Goal: Browse casually

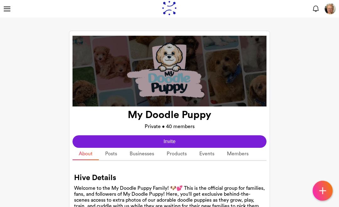
click at [112, 157] on link "Posts" at bounding box center [111, 154] width 24 height 12
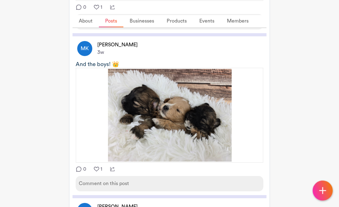
scroll to position [242, 0]
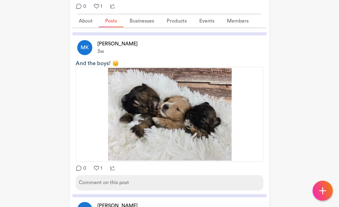
click at [212, 135] on img at bounding box center [169, 114] width 125 height 94
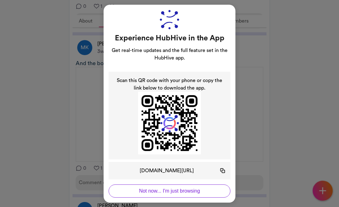
click at [185, 198] on button "Not now... I'm just browsing" at bounding box center [170, 191] width 122 height 13
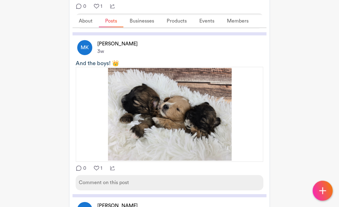
click at [200, 152] on img at bounding box center [169, 114] width 125 height 94
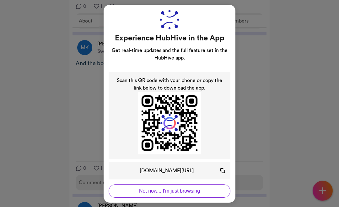
click at [159, 198] on button "Not now... I'm just browsing" at bounding box center [170, 191] width 122 height 13
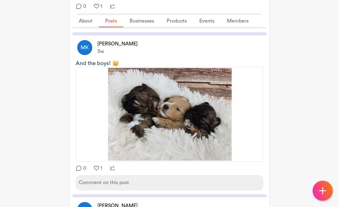
click at [141, 120] on img at bounding box center [169, 114] width 125 height 94
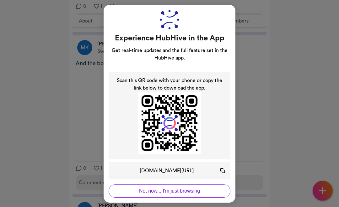
click at [137, 198] on button "Not now... I'm just browsing" at bounding box center [170, 191] width 122 height 13
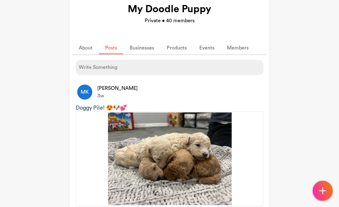
scroll to position [0, 0]
